Goal: Task Accomplishment & Management: Manage account settings

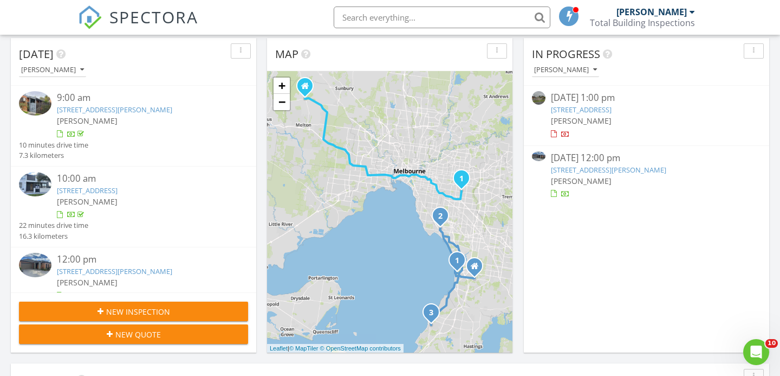
scroll to position [148, 0]
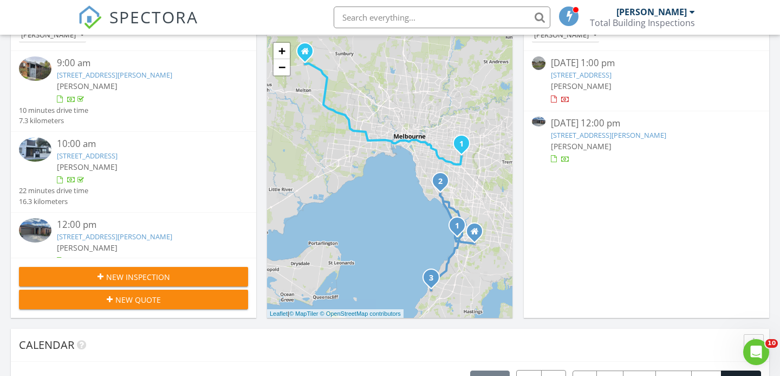
click at [176, 285] on button "New Inspection" at bounding box center [133, 277] width 229 height 20
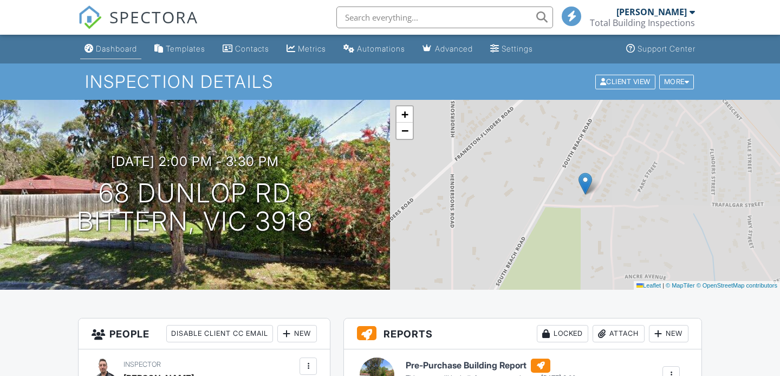
click at [109, 51] on div "Dashboard" at bounding box center [116, 48] width 41 height 9
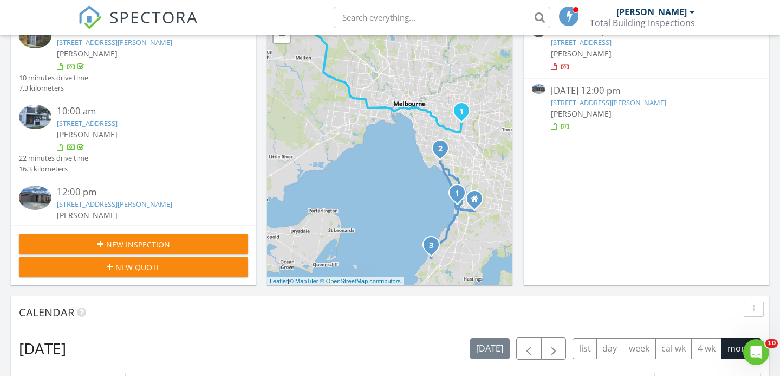
scroll to position [184, 0]
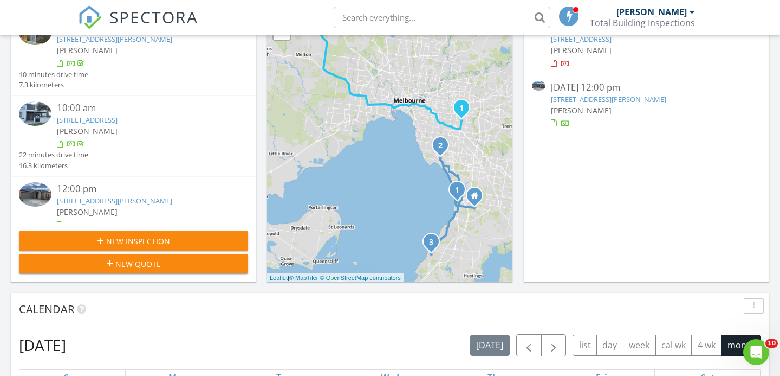
click at [176, 243] on div "New Inspection" at bounding box center [134, 240] width 212 height 11
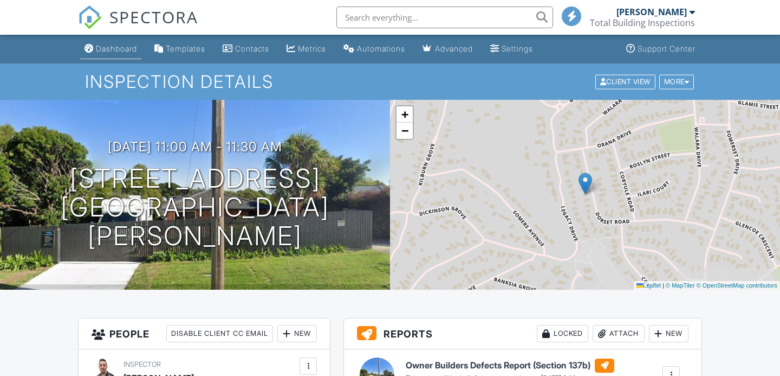
click at [106, 49] on div "Dashboard" at bounding box center [116, 48] width 41 height 9
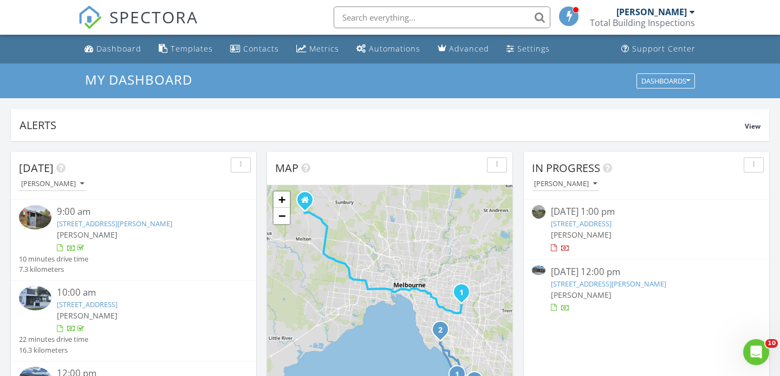
click at [377, 12] on input "text" at bounding box center [442, 18] width 217 height 22
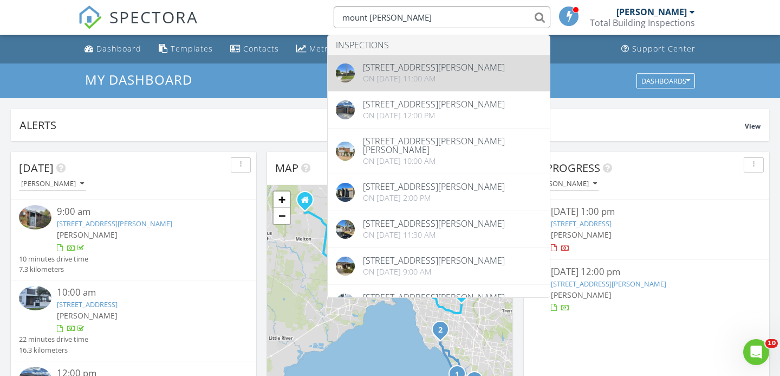
type input "mount martha"
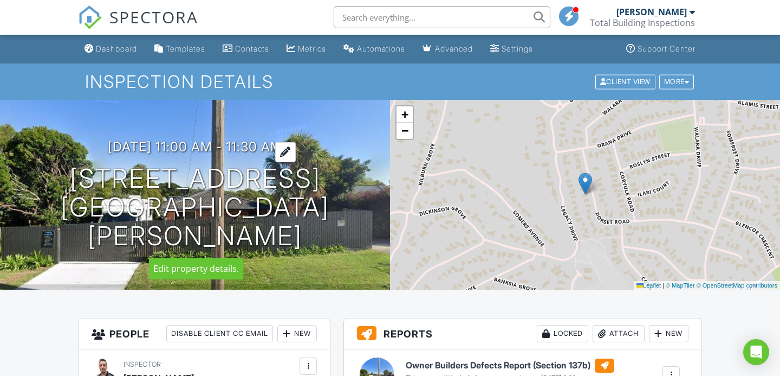
click at [223, 144] on h3 "29/08/2025 11:00 am - 11:30 am" at bounding box center [195, 146] width 174 height 15
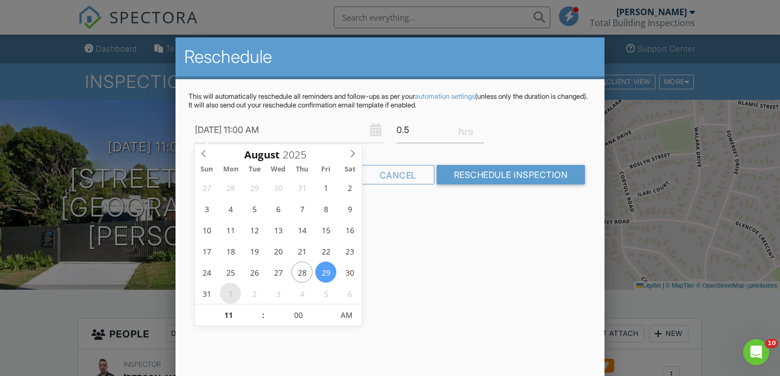
type input "01/09/2025 11:00 AM"
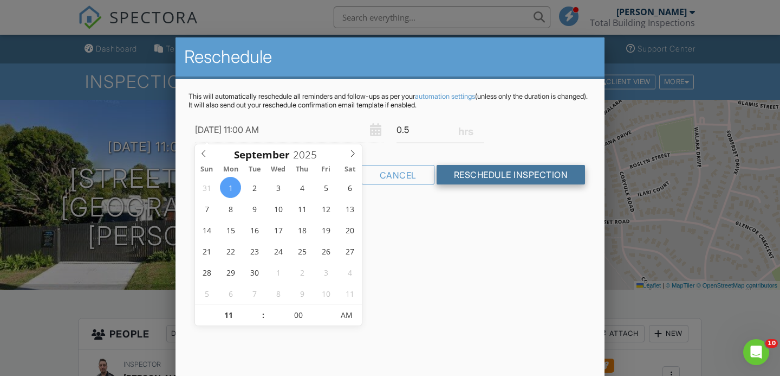
click at [487, 171] on input "Reschedule Inspection" at bounding box center [511, 175] width 149 height 20
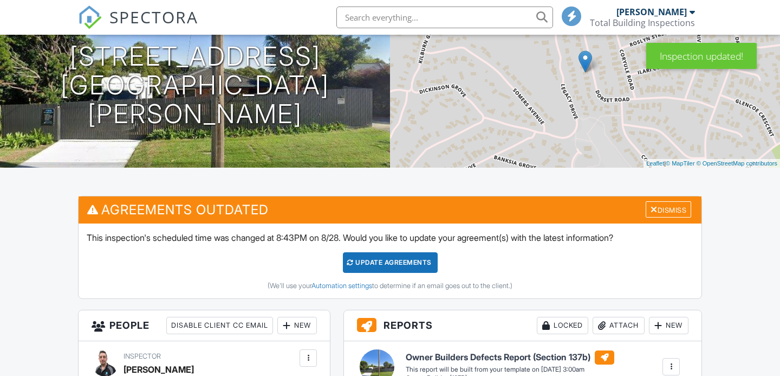
click at [384, 274] on div "Update Agreements (We'll use your Automation settings to determine if an email …" at bounding box center [390, 271] width 607 height 38
click at [394, 262] on div "Update Agreements" at bounding box center [390, 262] width 95 height 21
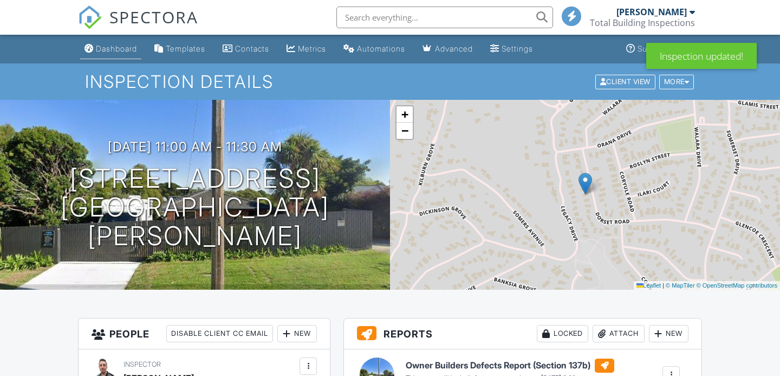
click at [121, 50] on div "Dashboard" at bounding box center [116, 48] width 41 height 9
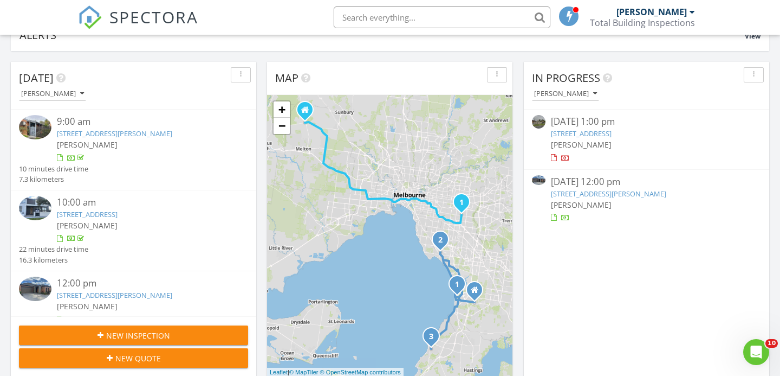
scroll to position [94, 0]
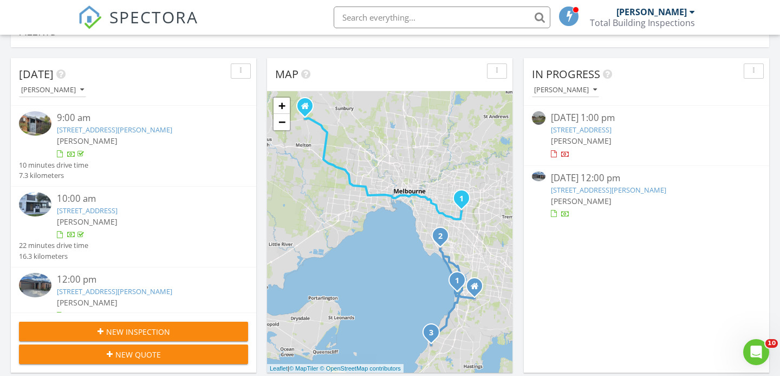
click at [222, 329] on div "New Inspection" at bounding box center [134, 331] width 212 height 11
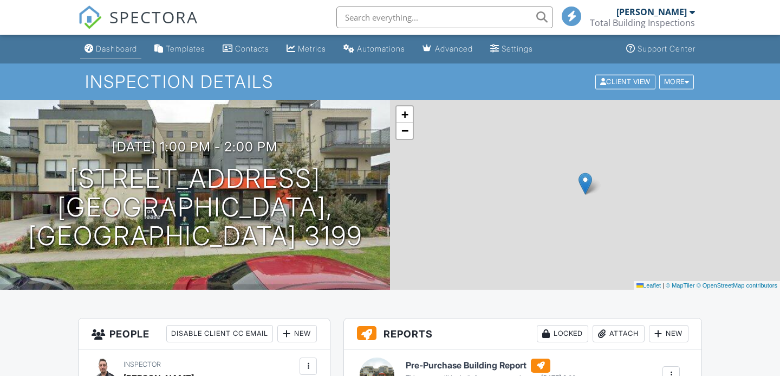
click at [105, 49] on div "Dashboard" at bounding box center [116, 48] width 41 height 9
